Goal: Transaction & Acquisition: Purchase product/service

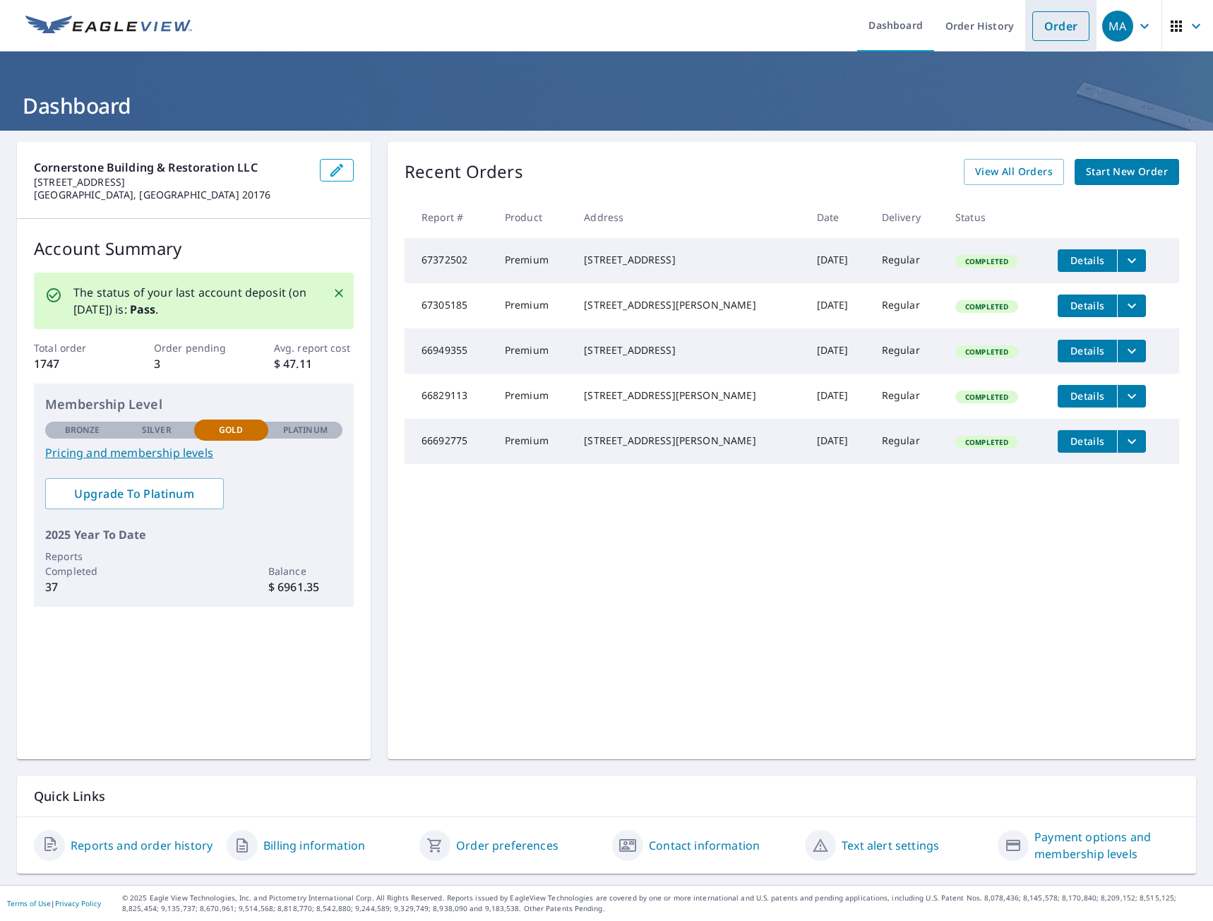
click at [1042, 28] on link "Order" at bounding box center [1061, 26] width 57 height 30
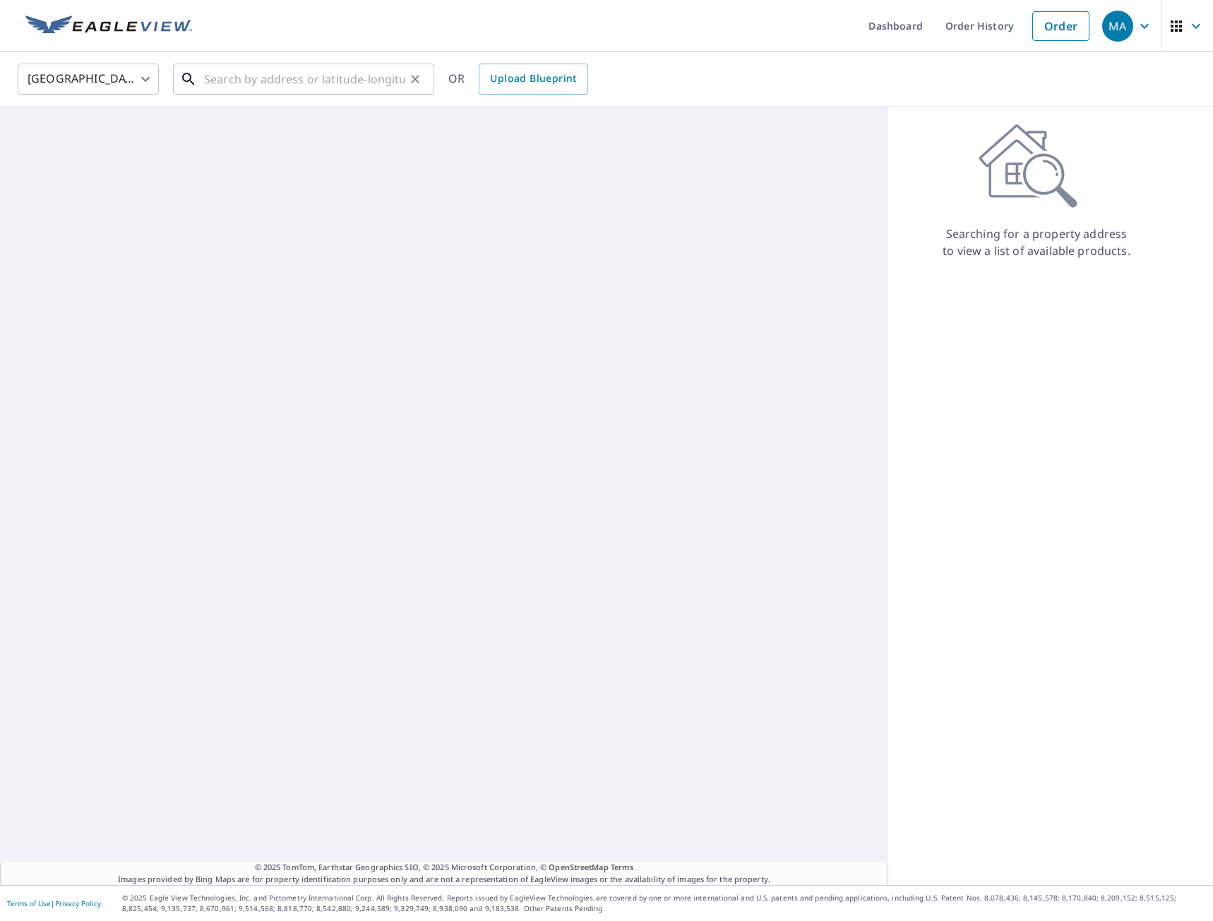
click at [250, 75] on input "text" at bounding box center [304, 79] width 201 height 40
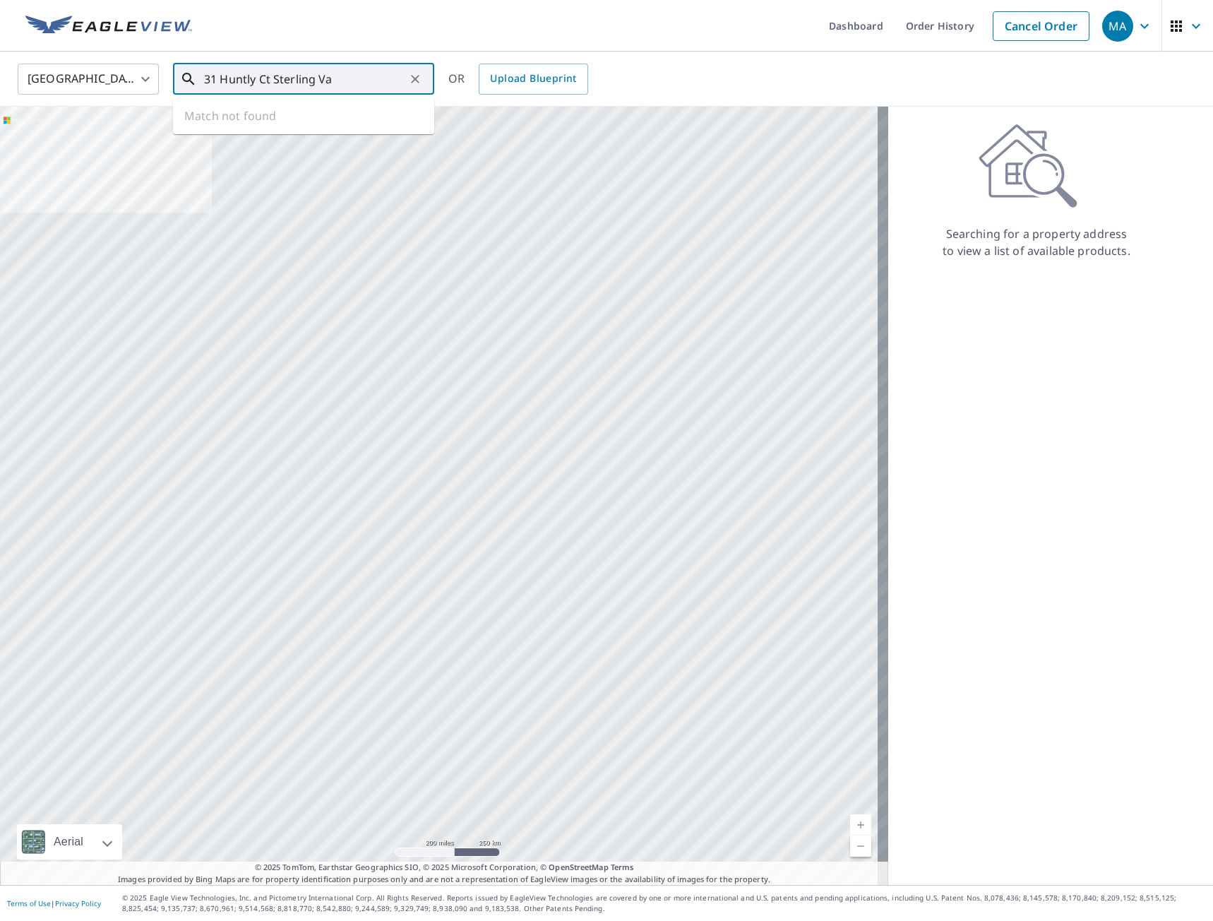
click at [340, 85] on input "31 Huntly Ct Sterling Va" at bounding box center [304, 79] width 201 height 40
type input "31 Huntly Ct Sterling Va"
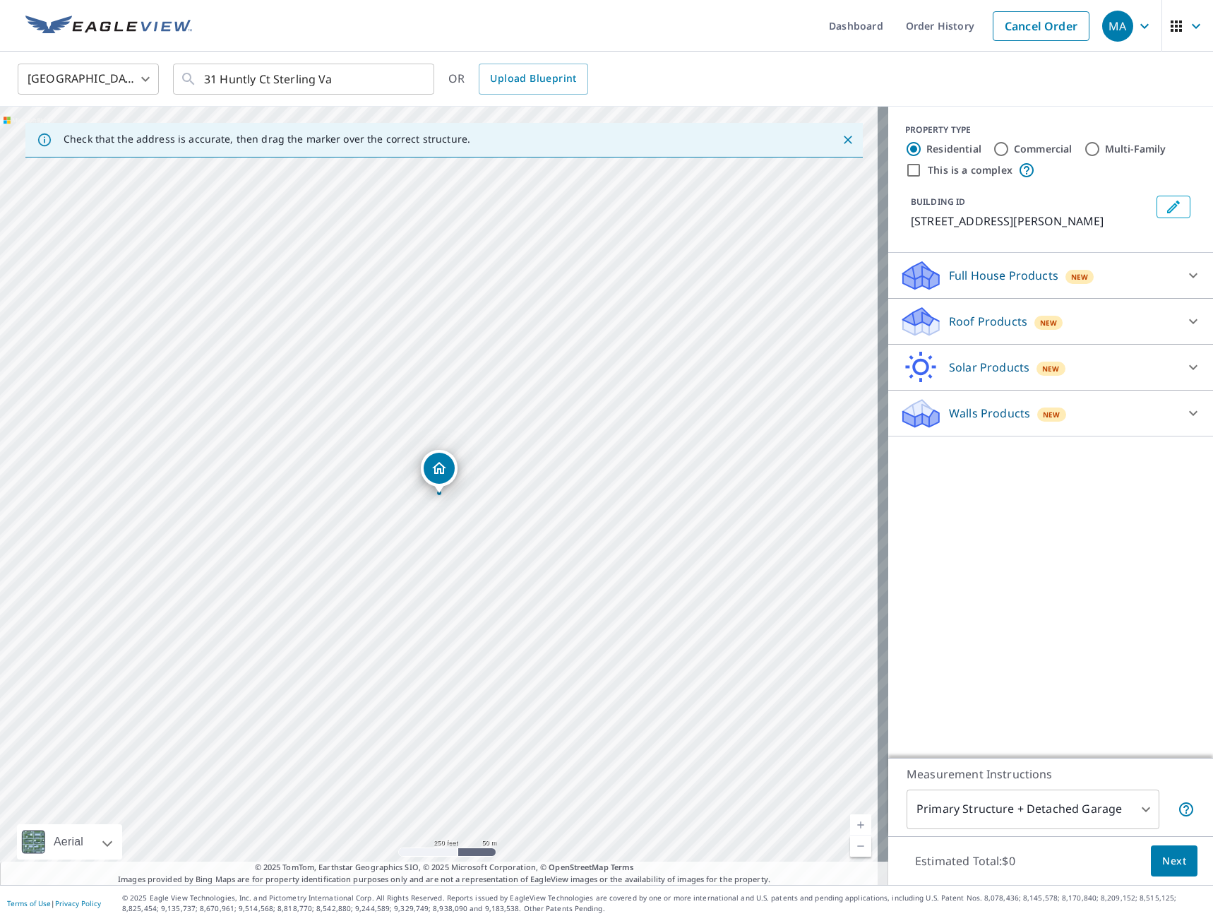
click at [993, 280] on p "Full House Products" at bounding box center [1003, 275] width 109 height 17
click at [965, 370] on div "Roof Products New" at bounding box center [1038, 360] width 277 height 33
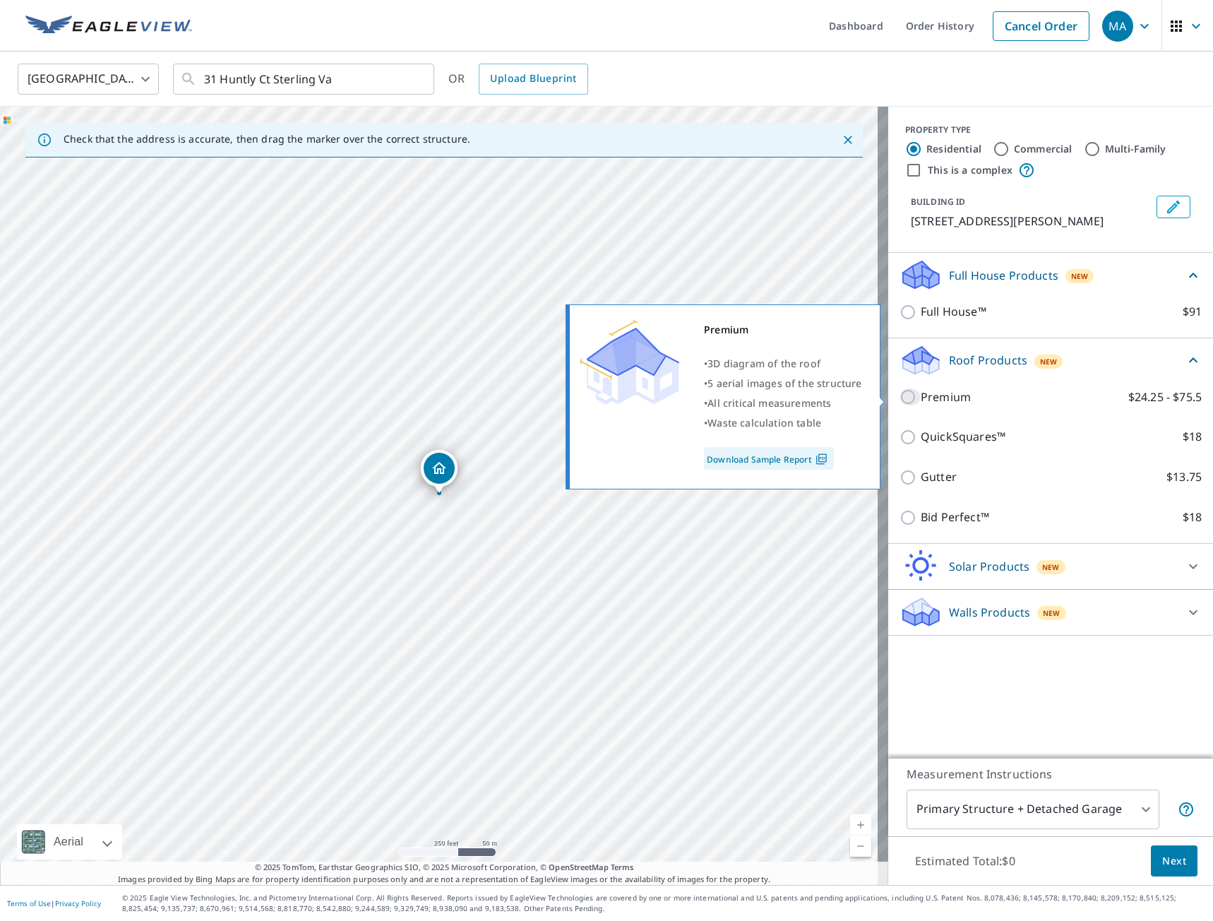
click at [904, 399] on input "Premium $24.25 - $75.5" at bounding box center [910, 396] width 21 height 17
checkbox input "true"
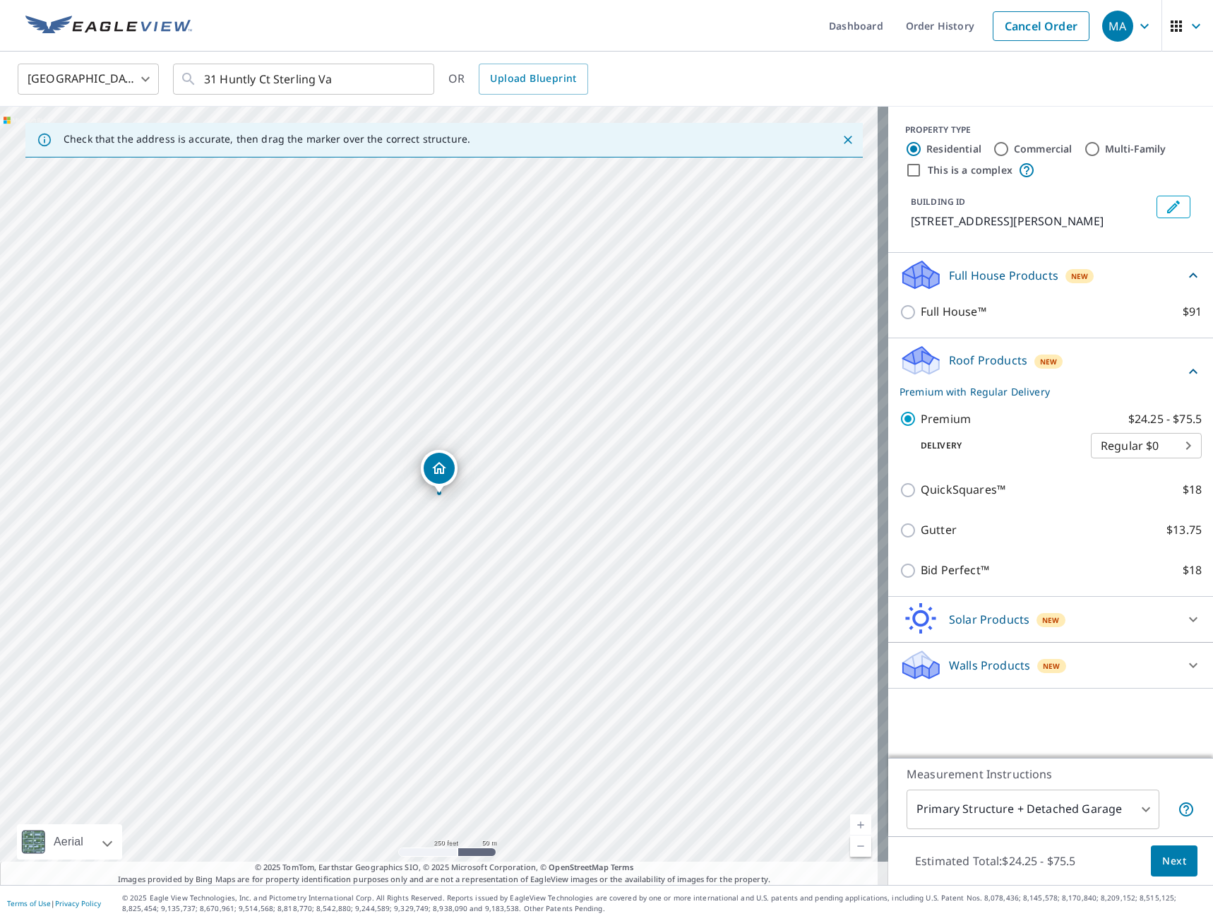
click at [1067, 720] on div "PROPERTY TYPE Residential Commercial Multi-Family This is a complex BUILDING ID…" at bounding box center [1051, 432] width 325 height 651
click at [1177, 859] on button "Next" at bounding box center [1174, 861] width 47 height 32
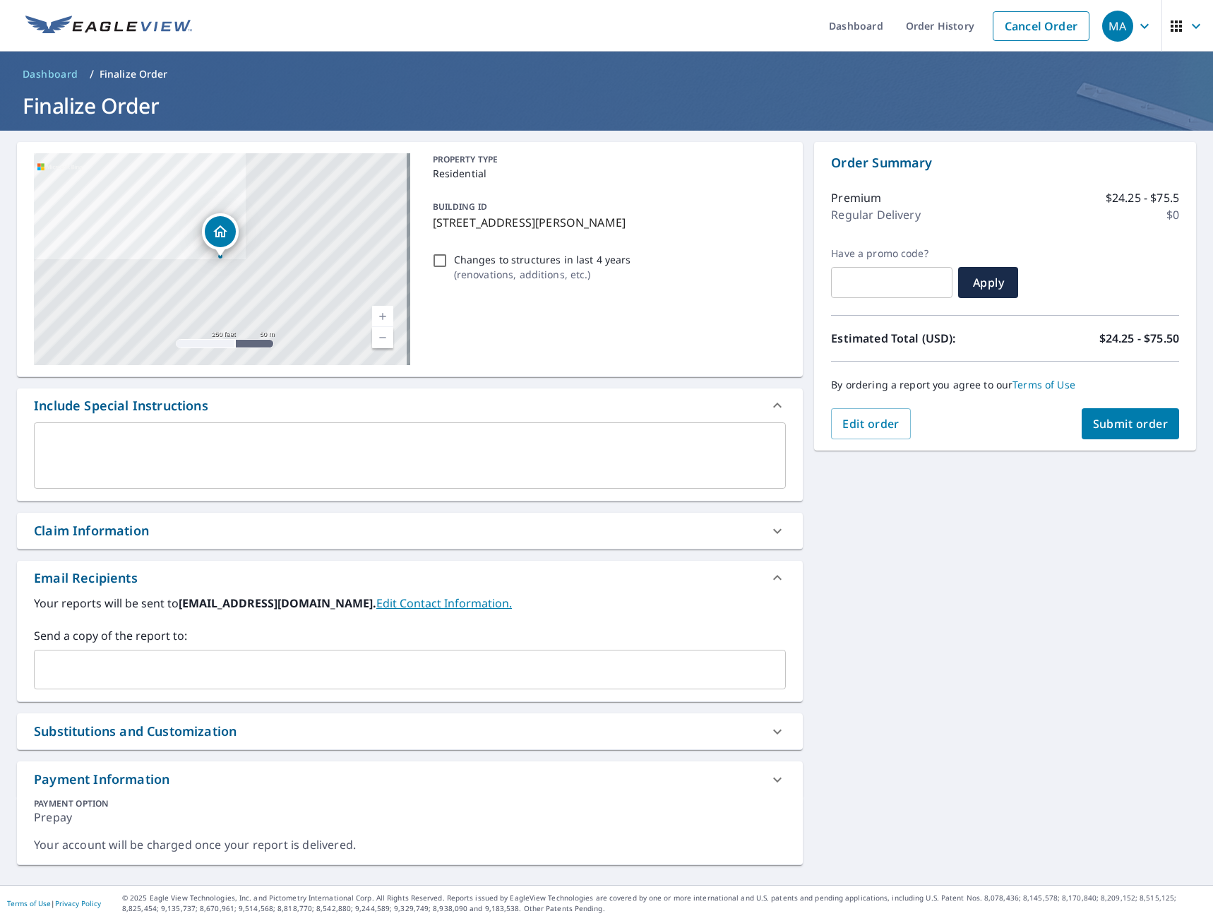
click at [85, 533] on div "Claim Information" at bounding box center [91, 530] width 115 height 19
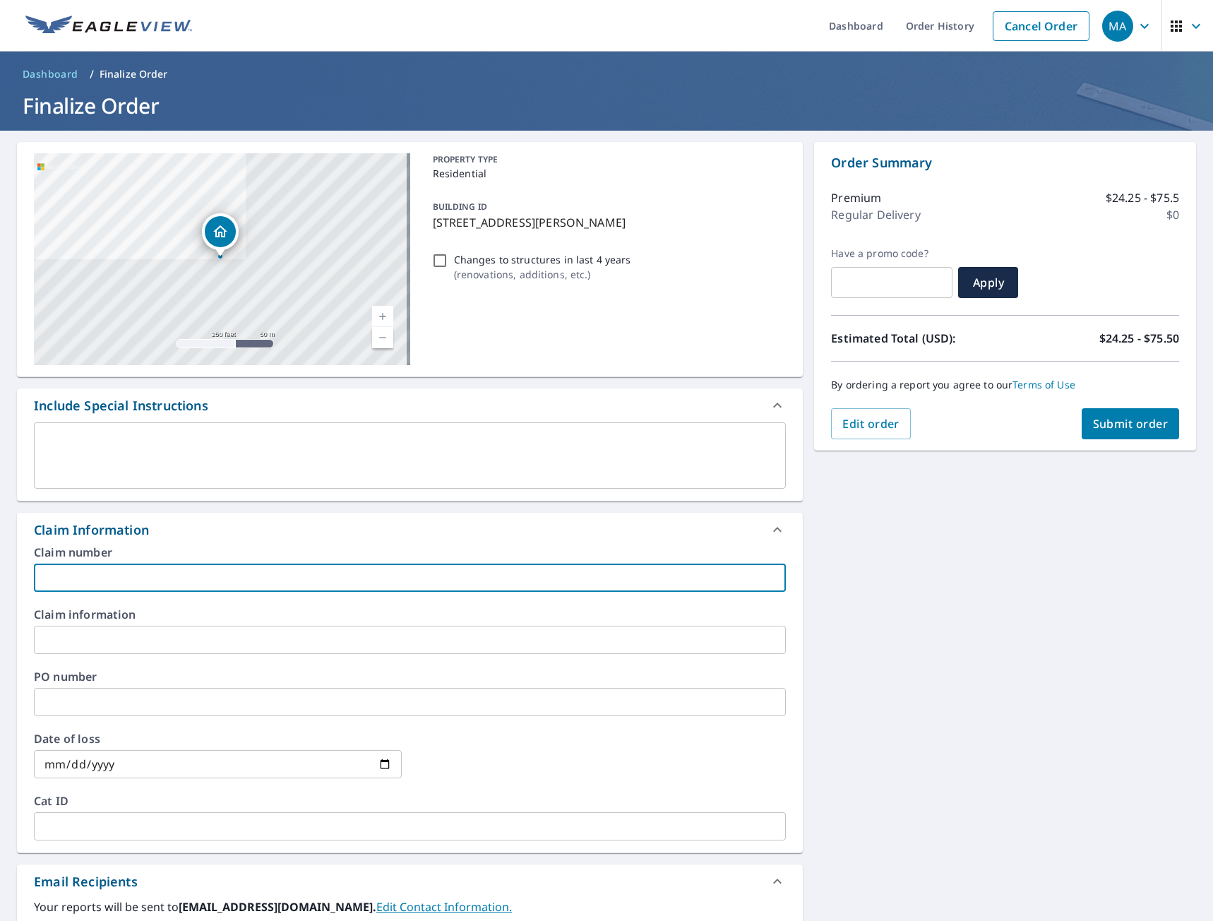
click at [85, 571] on input "text" at bounding box center [410, 578] width 752 height 28
click at [46, 580] on input "Austin" at bounding box center [410, 578] width 752 height 28
type input "[PERSON_NAME][GEOGRAPHIC_DATA]"
click at [776, 530] on icon at bounding box center [777, 529] width 17 height 17
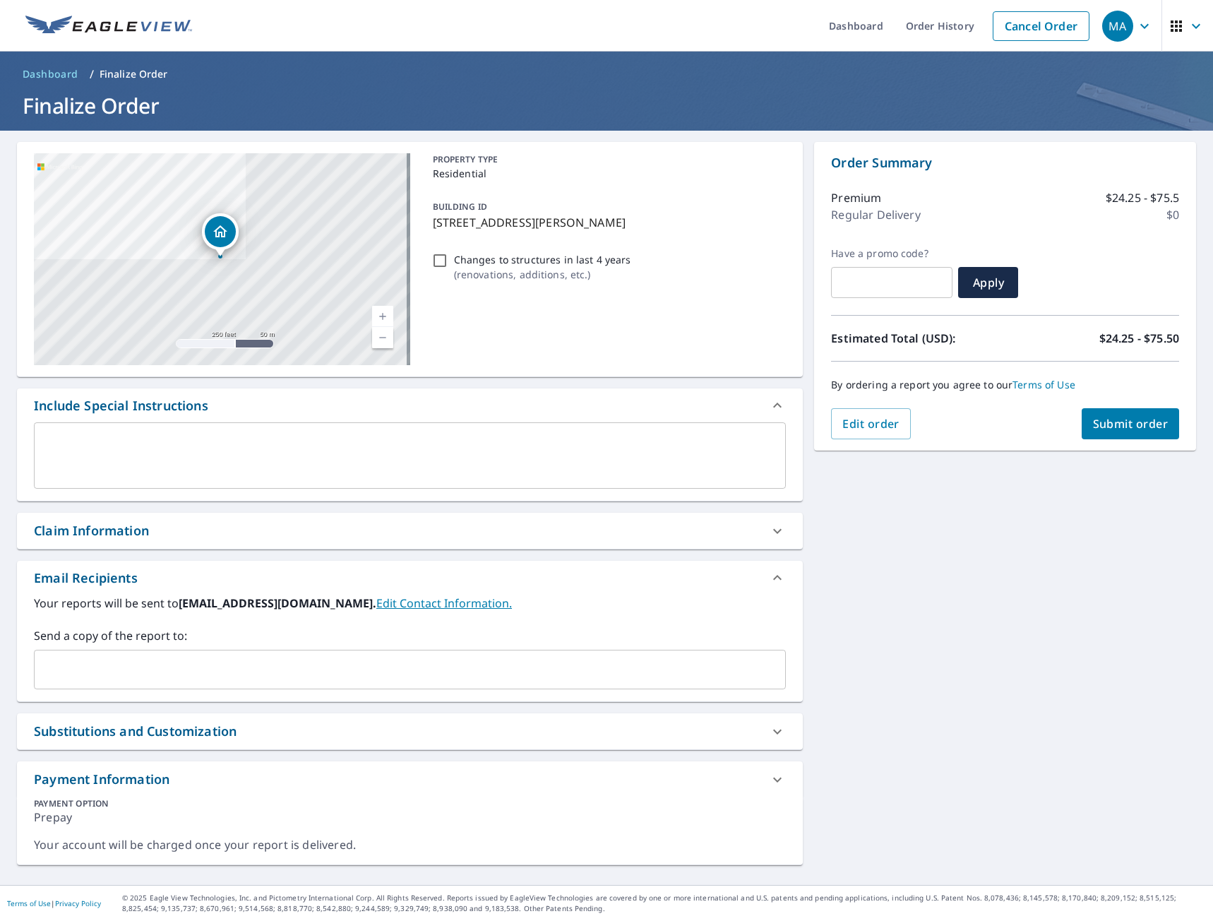
click at [93, 671] on input "text" at bounding box center [399, 669] width 718 height 27
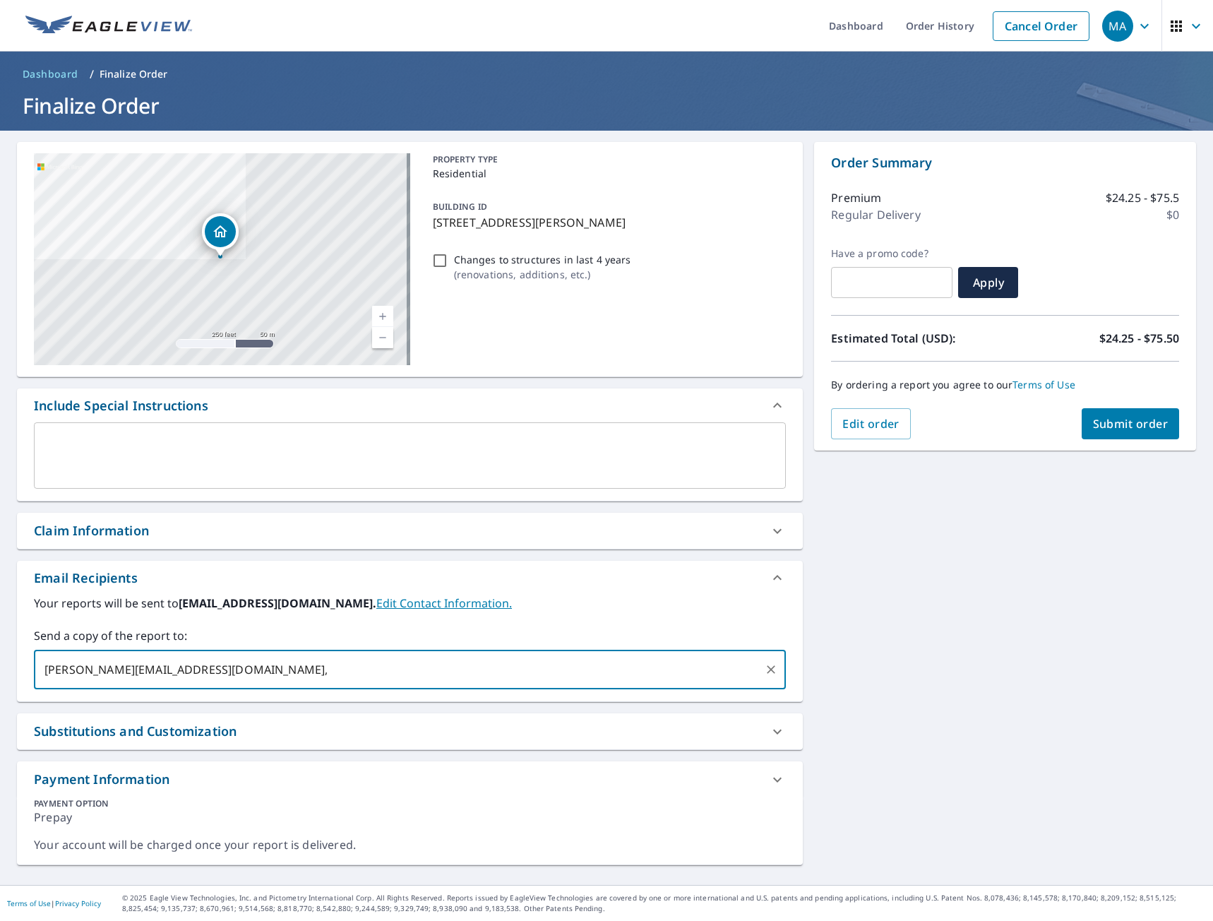
click at [218, 672] on input "[PERSON_NAME][EMAIL_ADDRESS][DOMAIN_NAME]," at bounding box center [399, 669] width 718 height 27
type input "[PERSON_NAME][EMAIL_ADDRESS][DOMAIN_NAME]"
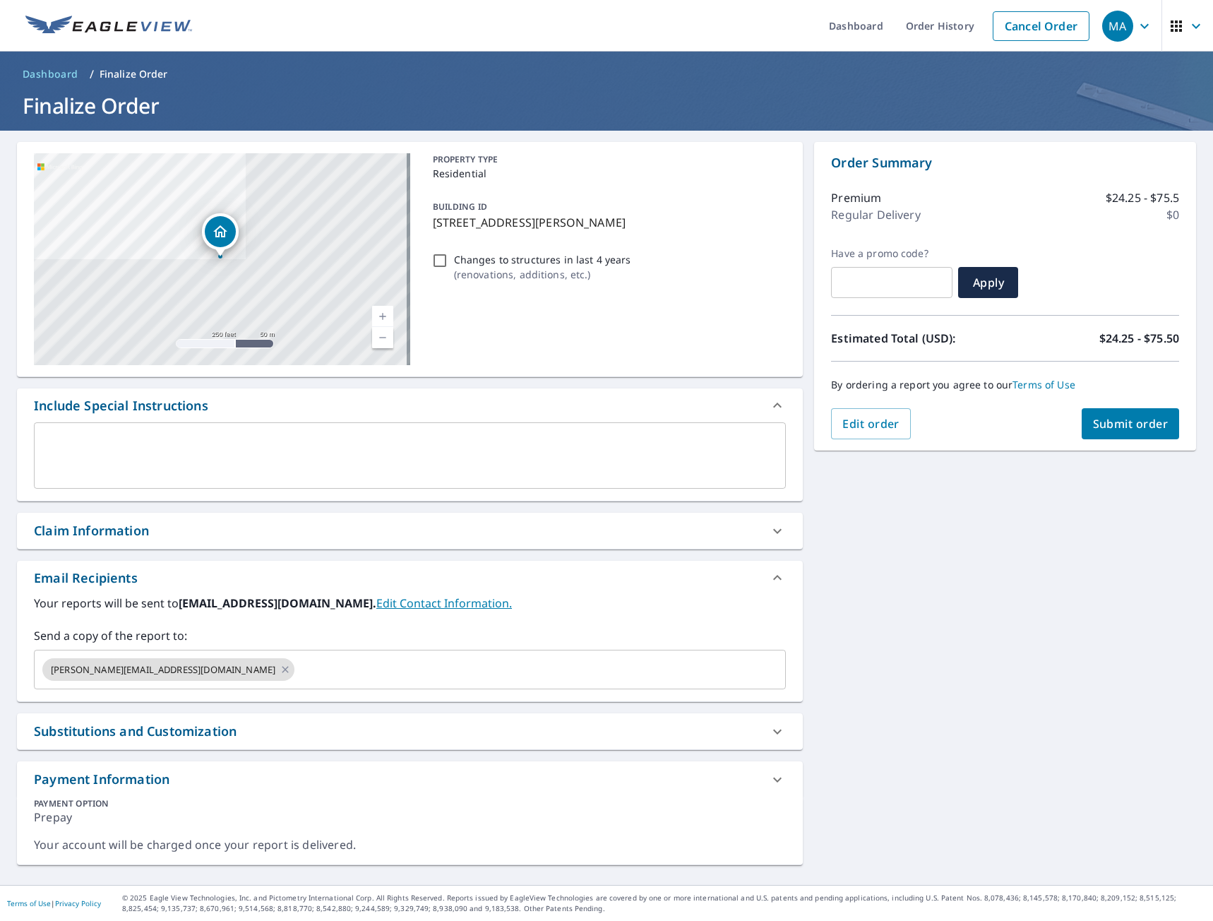
drag, startPoint x: 1041, startPoint y: 572, endPoint x: 1061, endPoint y: 557, distance: 25.2
click at [1042, 572] on div "[STREET_ADDRESS][PERSON_NAME] A standard road map Aerial A detailed look from a…" at bounding box center [606, 508] width 1213 height 754
click at [1098, 420] on span "Submit order" at bounding box center [1131, 424] width 76 height 16
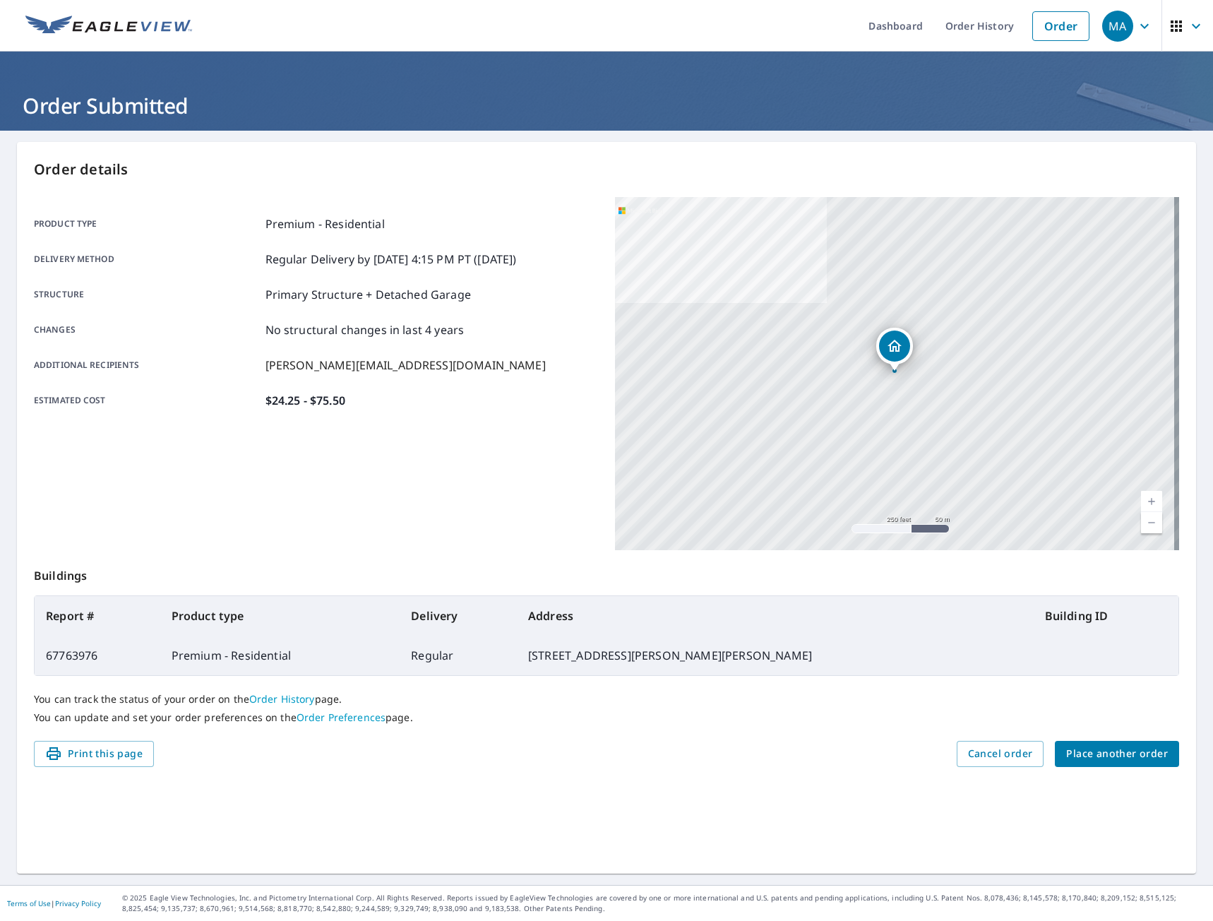
click at [1121, 747] on span "Place another order" at bounding box center [1118, 754] width 102 height 18
